Goal: Information Seeking & Learning: Learn about a topic

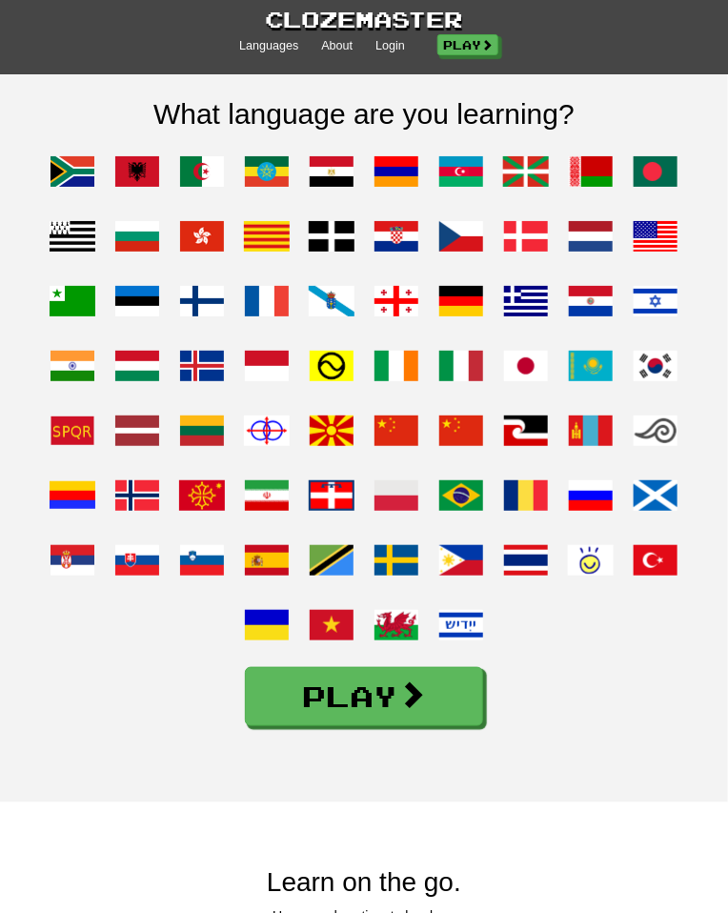
scroll to position [1602, 0]
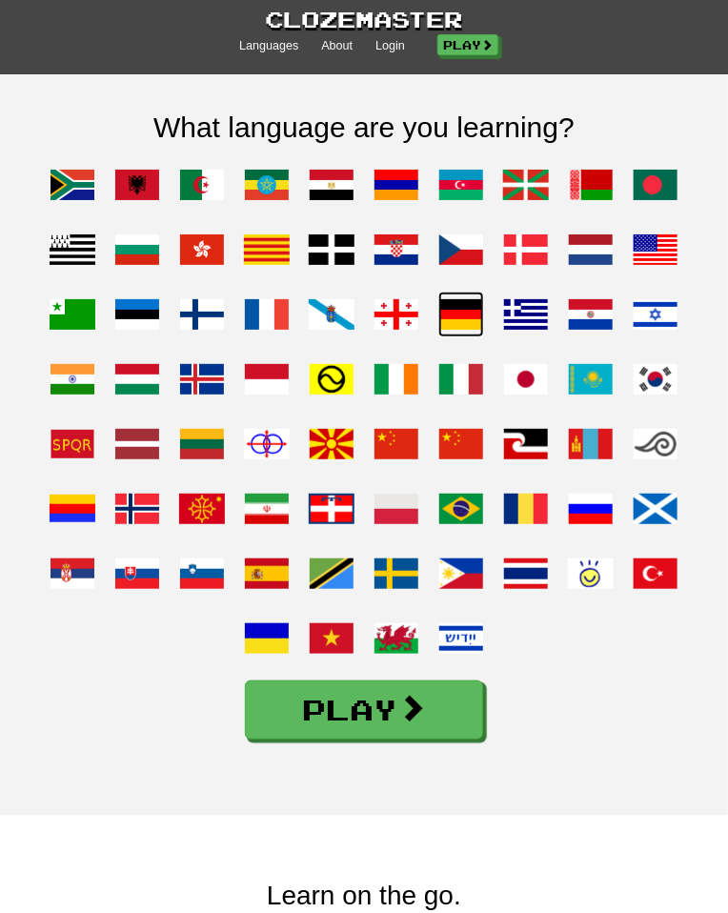
click at [459, 337] on span at bounding box center [461, 315] width 46 height 46
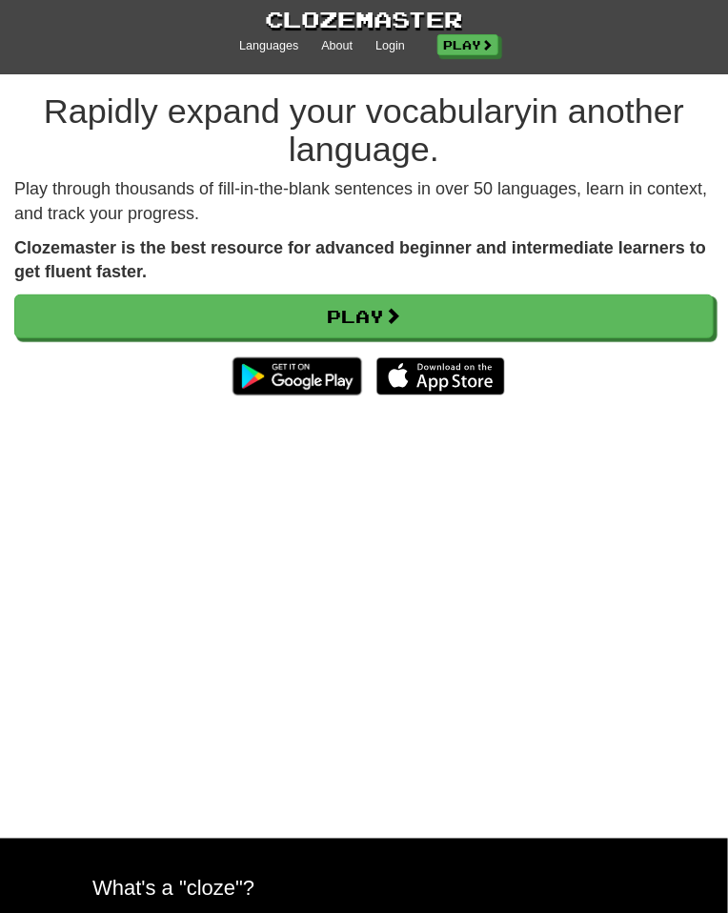
scroll to position [26, 0]
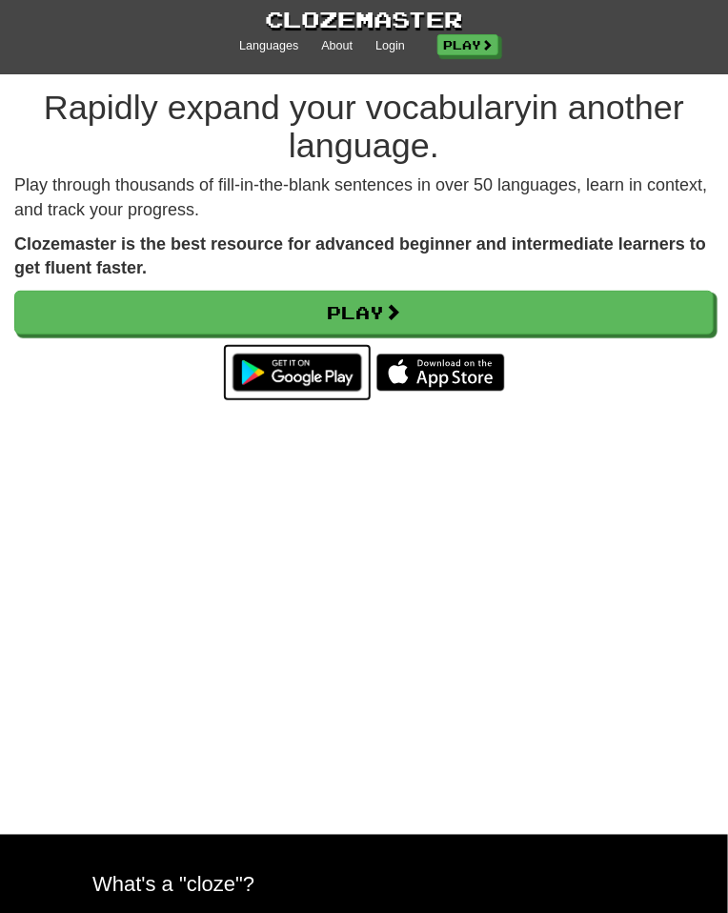
click at [322, 372] on img at bounding box center [297, 372] width 148 height 57
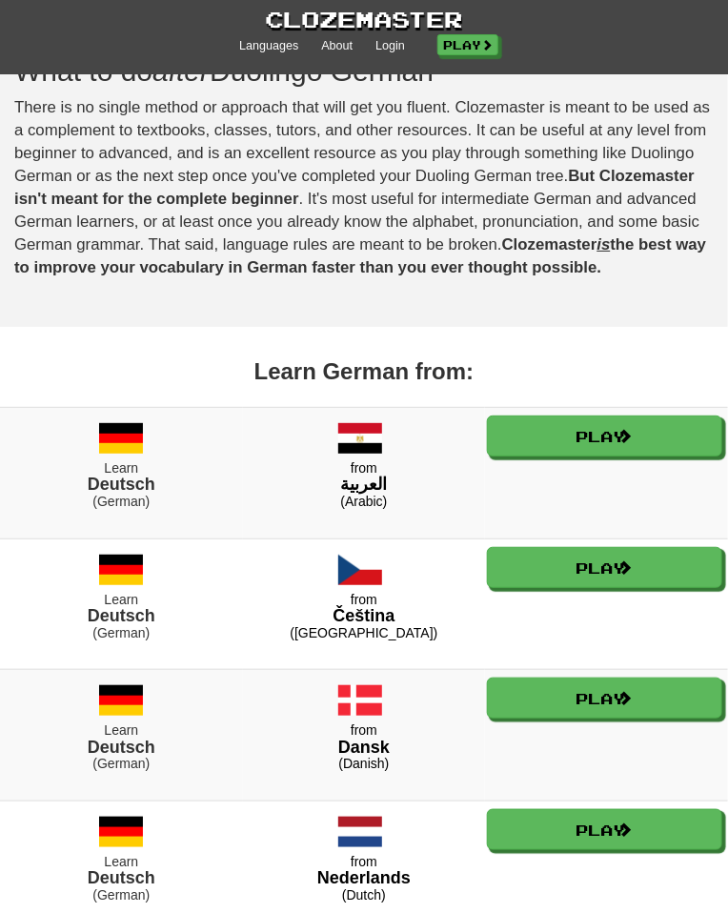
scroll to position [1534, 0]
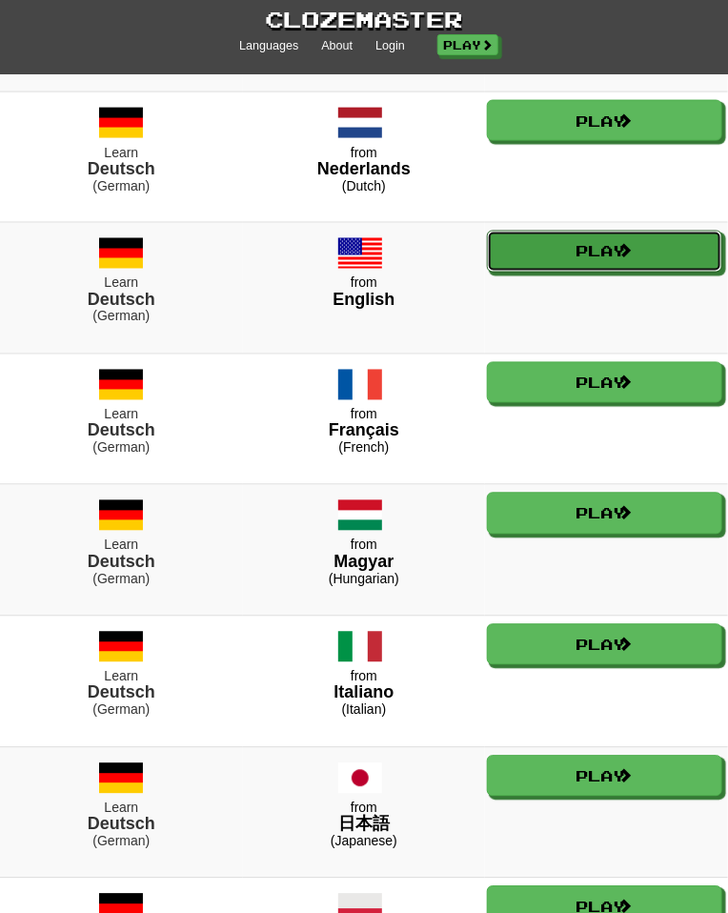
click at [667, 272] on link "Play" at bounding box center [604, 251] width 235 height 41
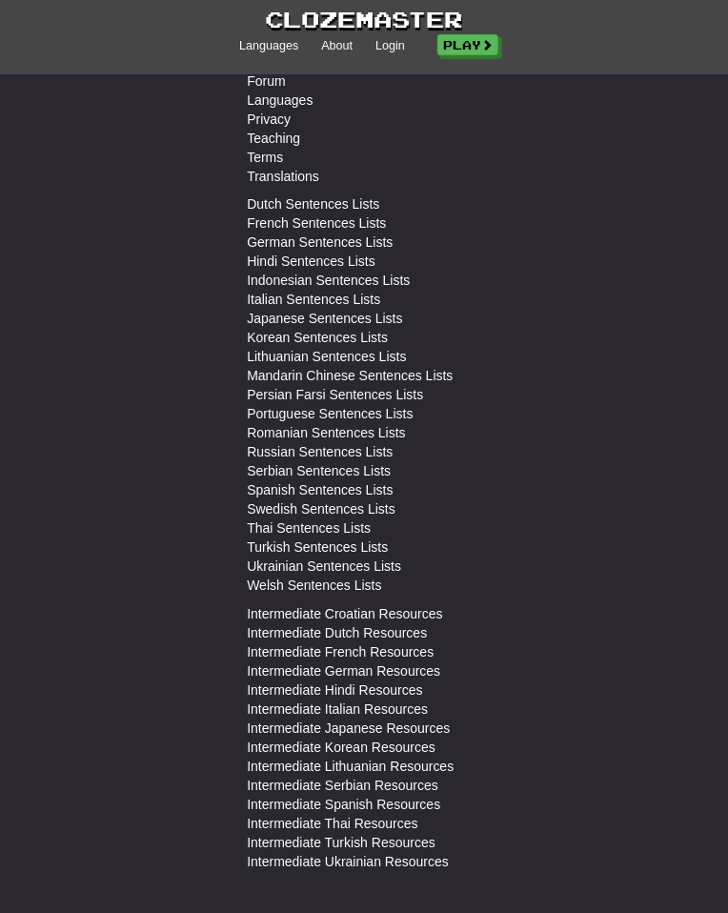
scroll to position [5716, 0]
